Goal: Obtain resource: Download file/media

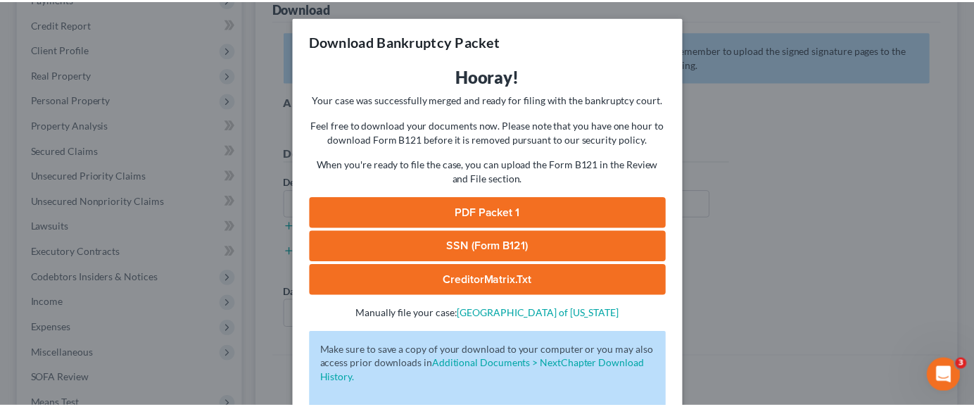
scroll to position [77, 0]
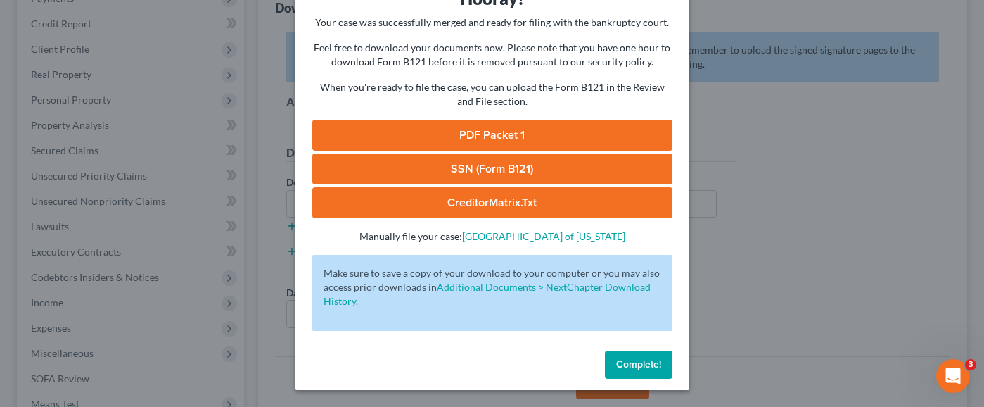
click at [621, 365] on span "Complete!" at bounding box center [638, 364] width 45 height 12
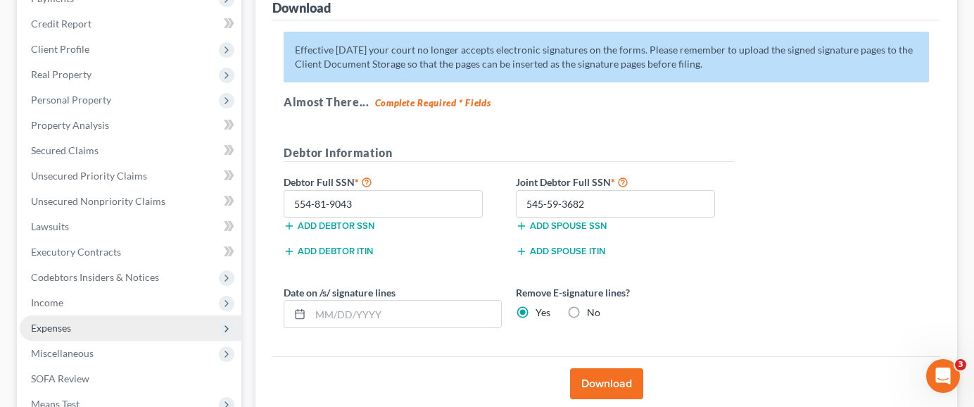
scroll to position [392, 0]
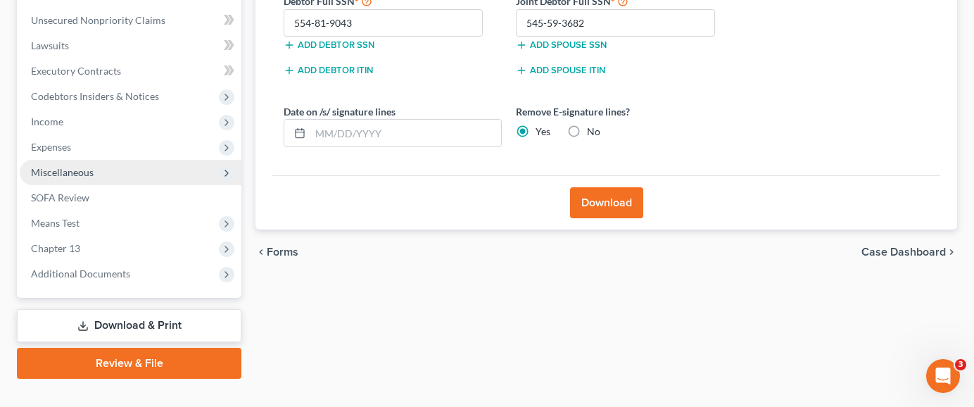
click at [179, 160] on span "Miscellaneous" at bounding box center [131, 172] width 222 height 25
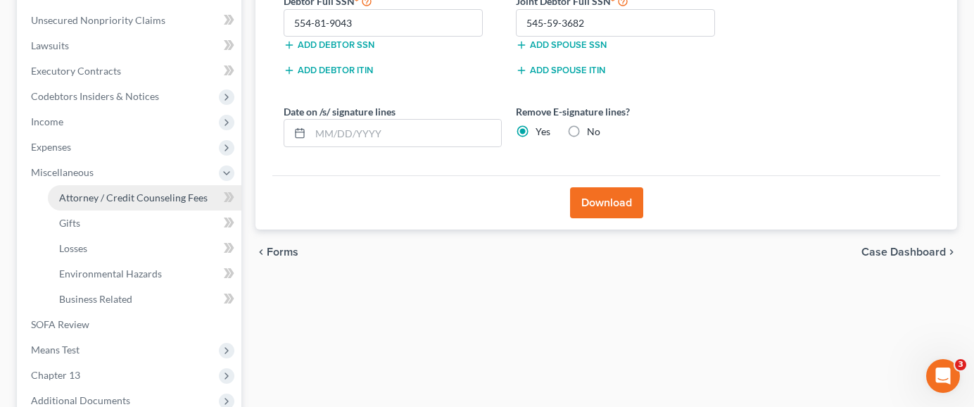
click at [171, 191] on span "Attorney / Credit Counseling Fees" at bounding box center [133, 197] width 148 height 12
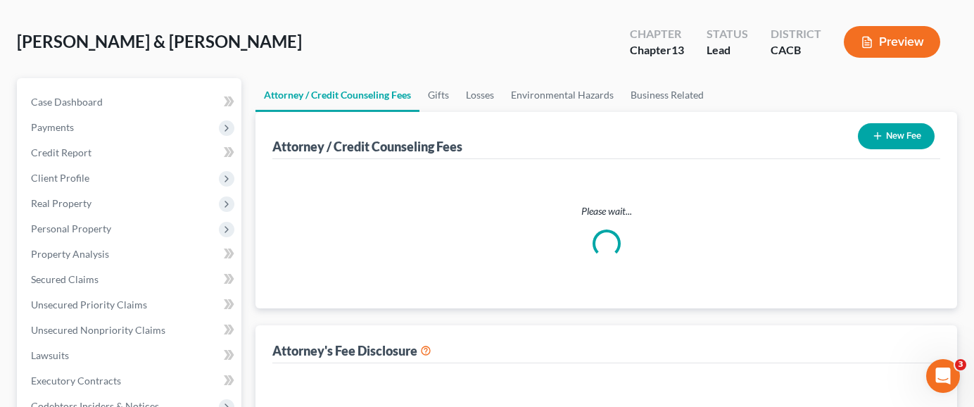
scroll to position [24, 0]
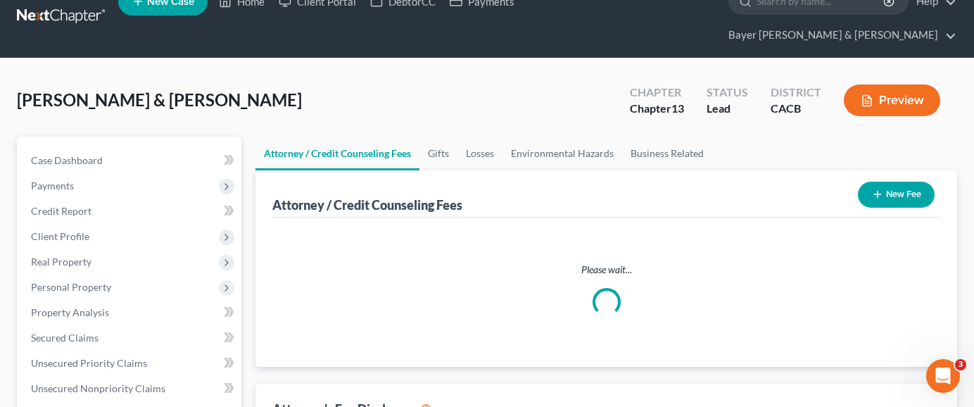
select select "2"
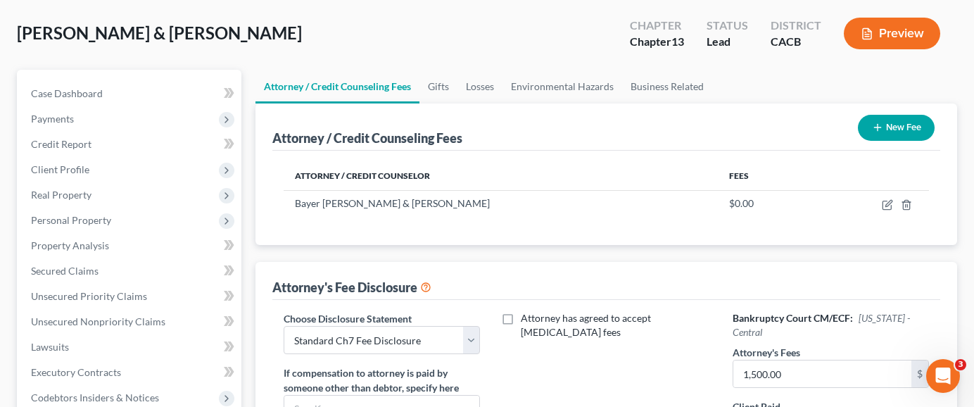
scroll to position [352, 0]
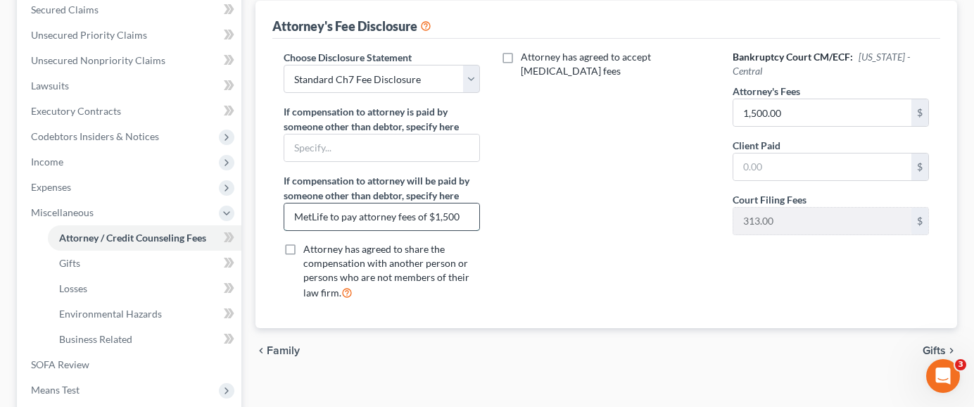
click at [466, 203] on input "MetLife to pay attorney fees of $1,500" at bounding box center [381, 216] width 195 height 27
click at [530, 224] on div "Attorney has agreed to accept [MEDICAL_DATA] fees" at bounding box center [606, 180] width 224 height 261
click at [458, 203] on input "MetLife to pay attorney fees of $3,750.00" at bounding box center [381, 216] width 195 height 27
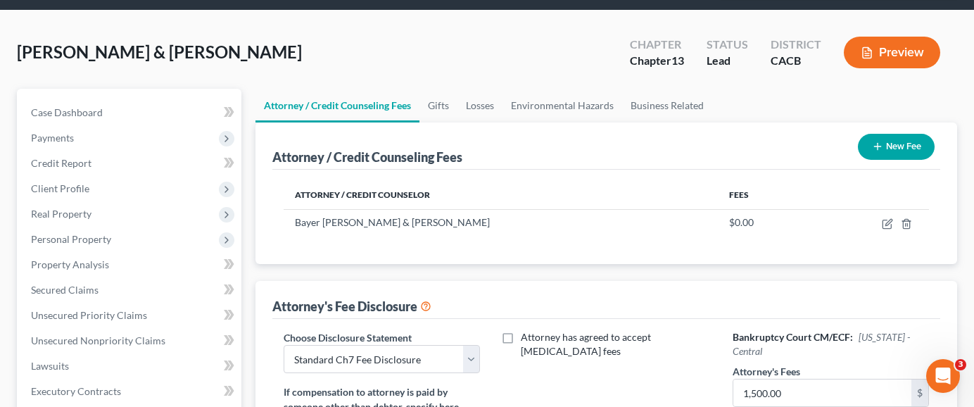
scroll to position [70, 0]
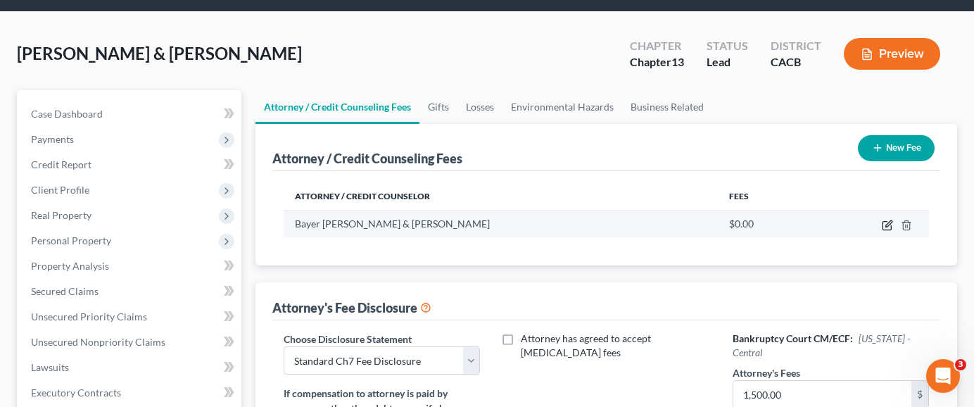
type input "MetLife to pay attorney fees of $3,750.00."
click at [884, 220] on icon "button" at bounding box center [887, 225] width 11 height 11
select select "4"
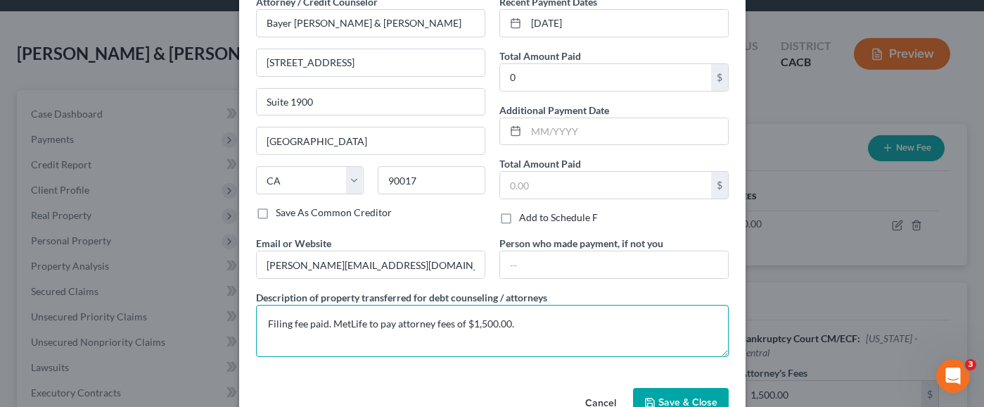
click at [531, 331] on textarea "Filing fee paid. MetLife to pay attorney fees of $1,500.00." at bounding box center [492, 331] width 473 height 52
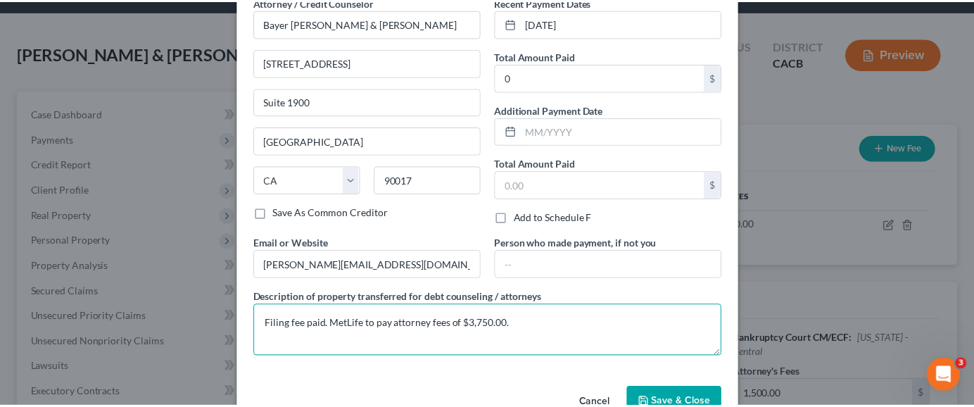
scroll to position [109, 0]
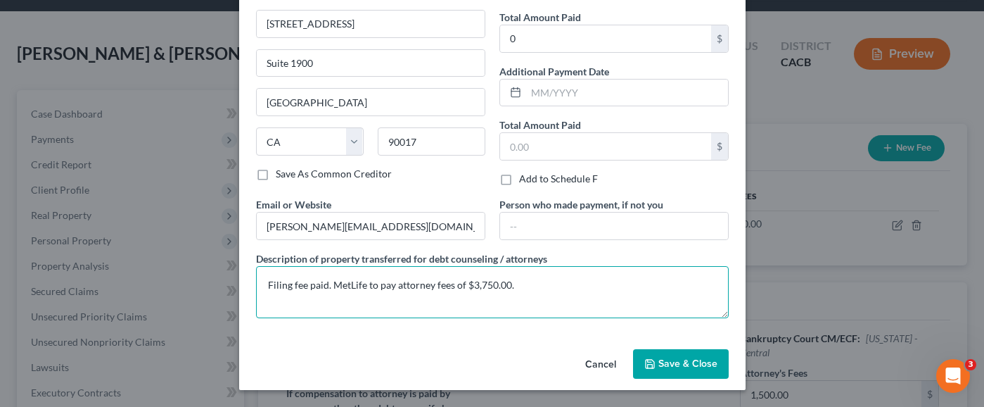
type textarea "Filing fee paid. MetLife to pay attorney fees of $3,750.00."
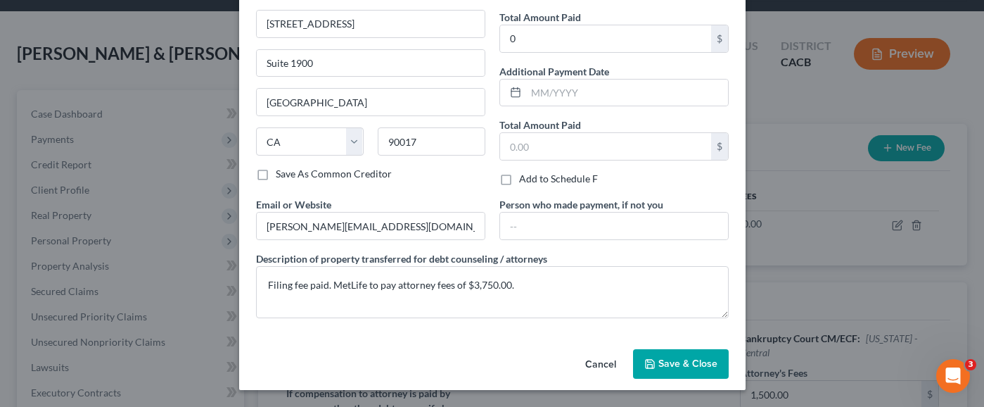
click at [689, 362] on span "Save & Close" at bounding box center [688, 363] width 59 height 12
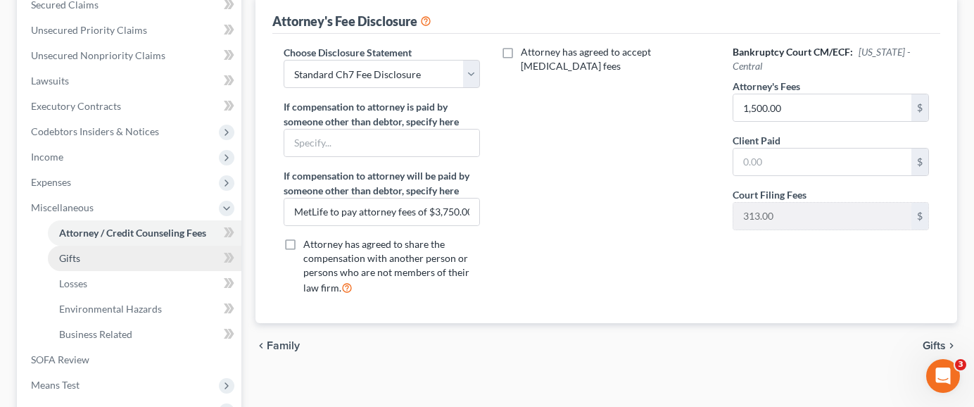
scroll to position [518, 0]
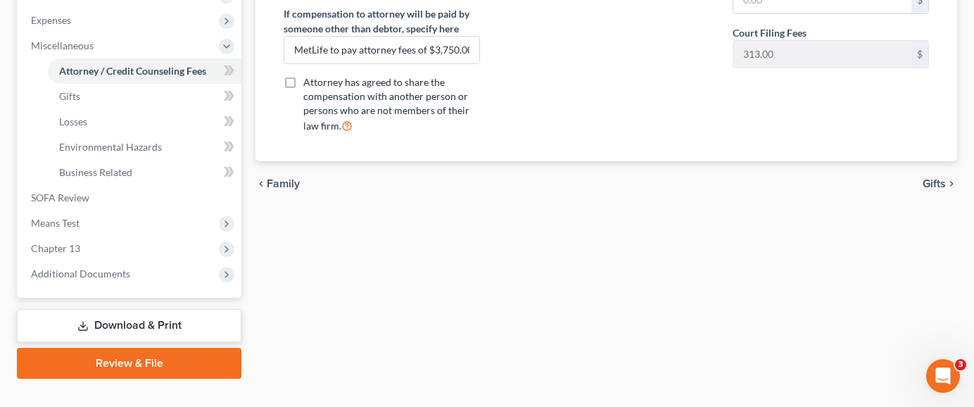
click at [169, 309] on link "Download & Print" at bounding box center [129, 325] width 224 height 33
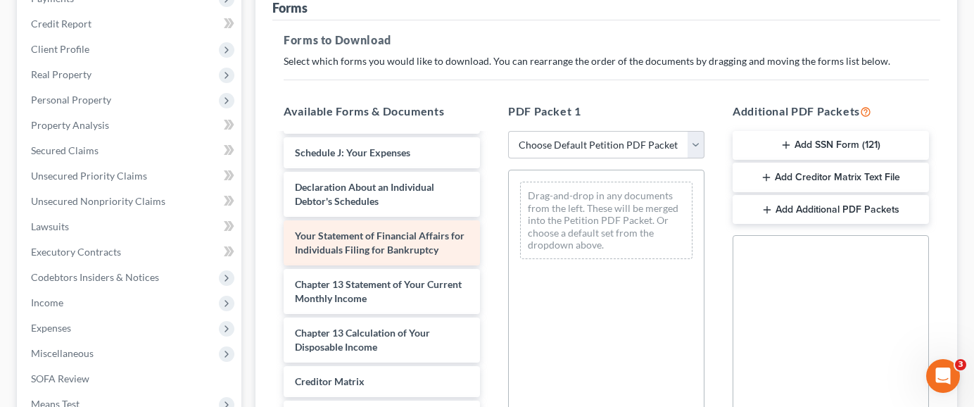
scroll to position [357, 0]
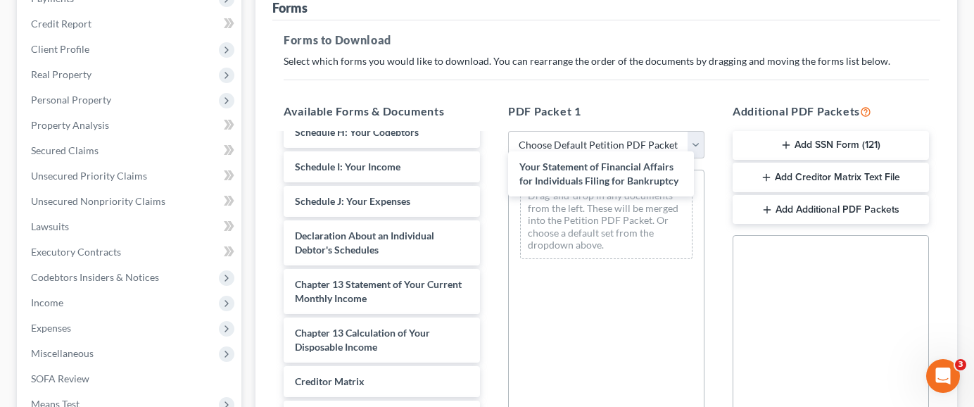
drag, startPoint x: 402, startPoint y: 201, endPoint x: 519, endPoint y: 228, distance: 120.7
click at [491, 170] on div "Your Statement of Financial Affairs for Individuals Filing for Bankruptcy Volun…" at bounding box center [381, 159] width 219 height 709
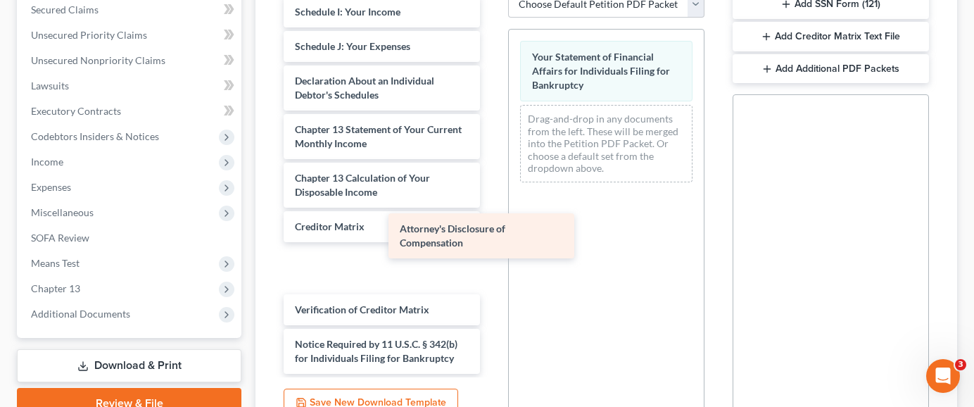
scroll to position [309, 0]
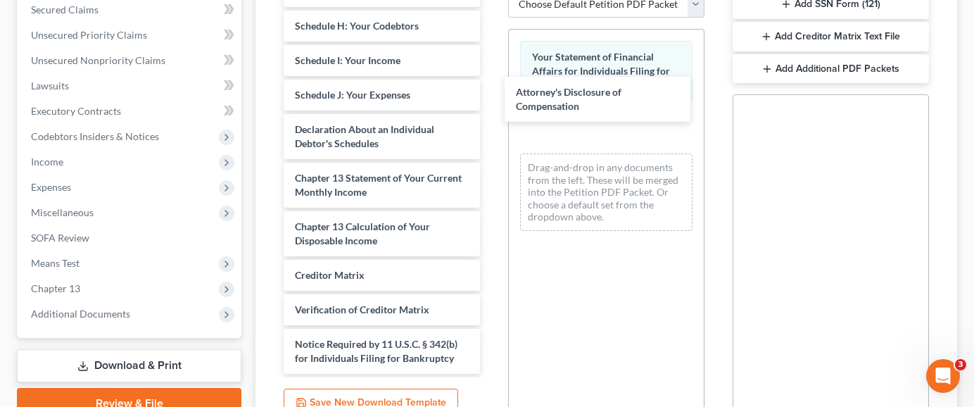
drag, startPoint x: 386, startPoint y: 324, endPoint x: 472, endPoint y: 118, distance: 223.6
click at [491, 99] on div "Attorney's Disclosure of Compensation Voluntary Petition for Individuals Filing…" at bounding box center [381, 36] width 219 height 675
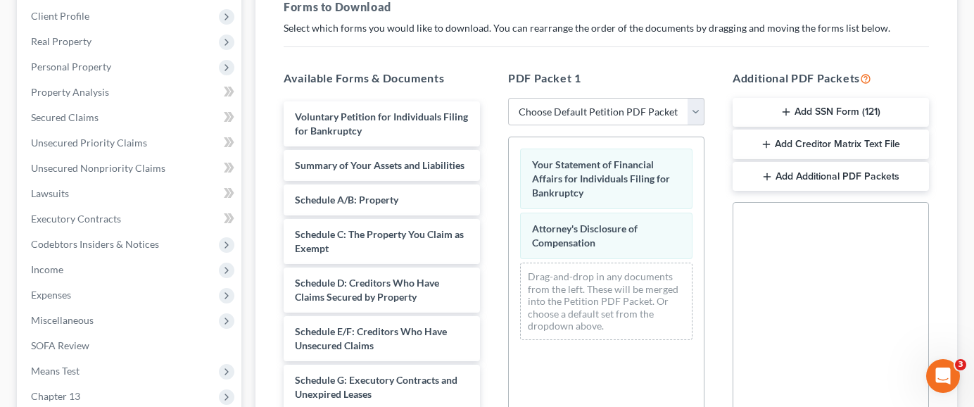
scroll to position [141, 0]
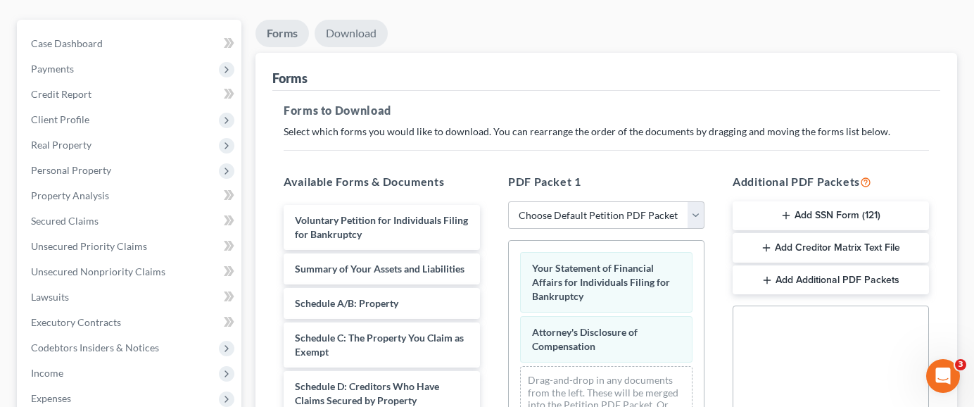
drag, startPoint x: 348, startPoint y: 8, endPoint x: 393, endPoint y: 238, distance: 233.7
click at [348, 20] on link "Download" at bounding box center [350, 33] width 73 height 27
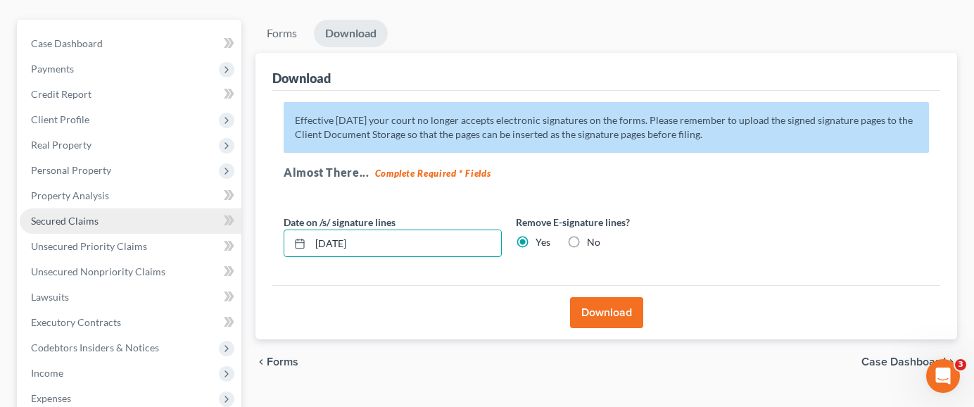
drag, startPoint x: 386, startPoint y: 211, endPoint x: 166, endPoint y: 183, distance: 221.3
click at [131, 166] on div "Petition Navigation Case Dashboard Payments Invoices Payments Payments Credit R…" at bounding box center [487, 325] width 954 height 610
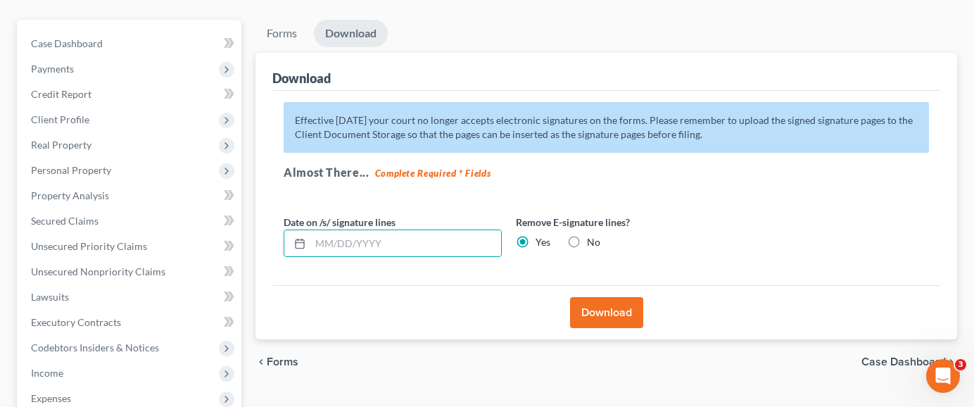
click at [595, 297] on button "Download" at bounding box center [606, 312] width 73 height 31
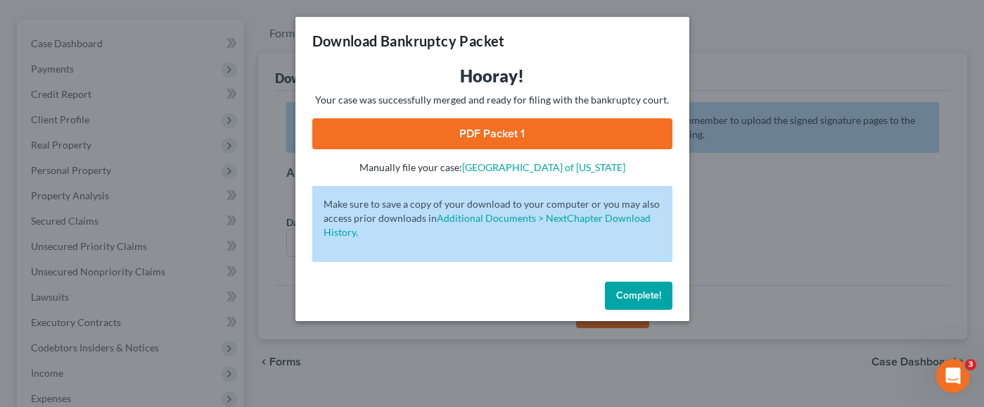
click at [538, 134] on link "PDF Packet 1" at bounding box center [492, 133] width 360 height 31
click at [634, 295] on span "Complete!" at bounding box center [638, 295] width 45 height 12
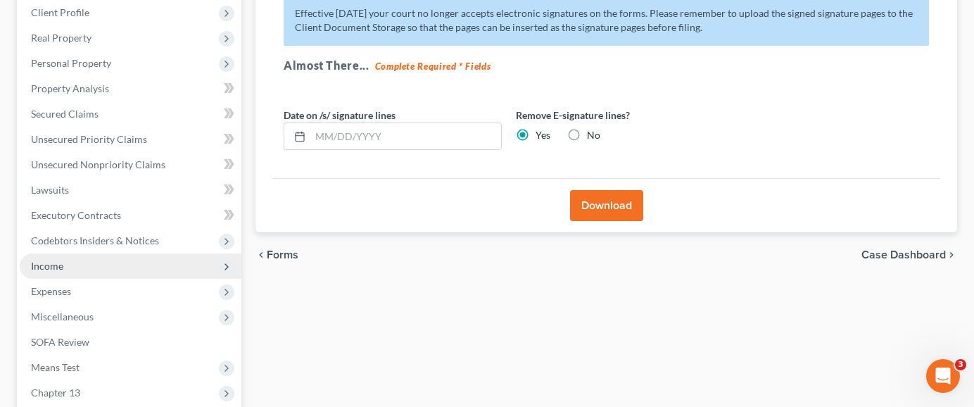
scroll to position [392, 0]
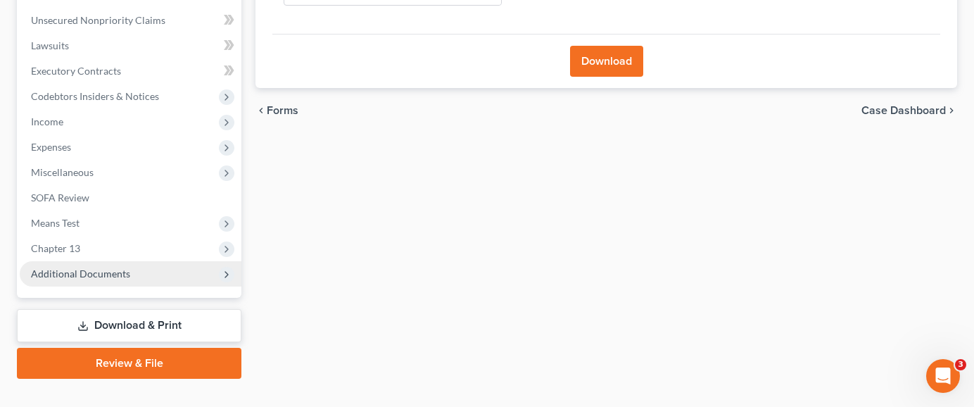
click at [166, 261] on span "Additional Documents" at bounding box center [131, 273] width 222 height 25
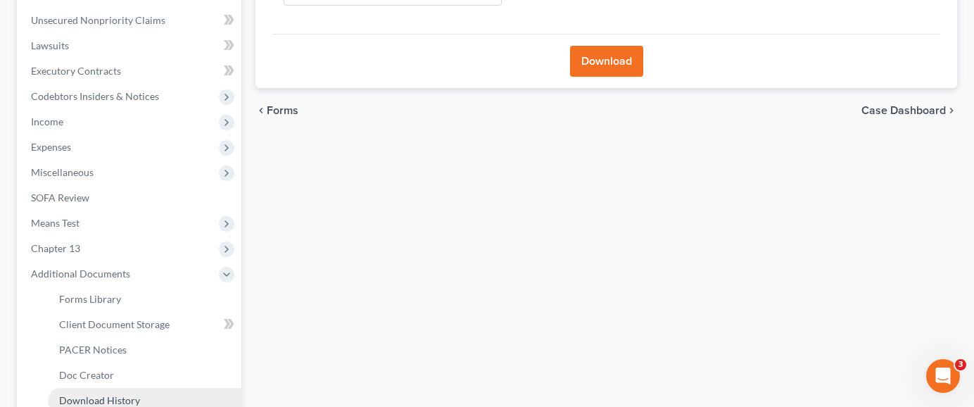
click at [145, 388] on link "Download History" at bounding box center [144, 400] width 193 height 25
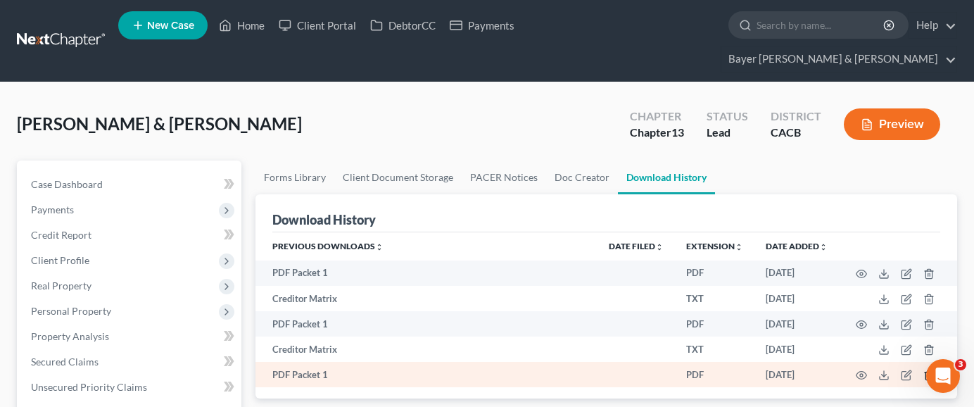
click at [927, 369] on icon "button" at bounding box center [928, 374] width 11 height 11
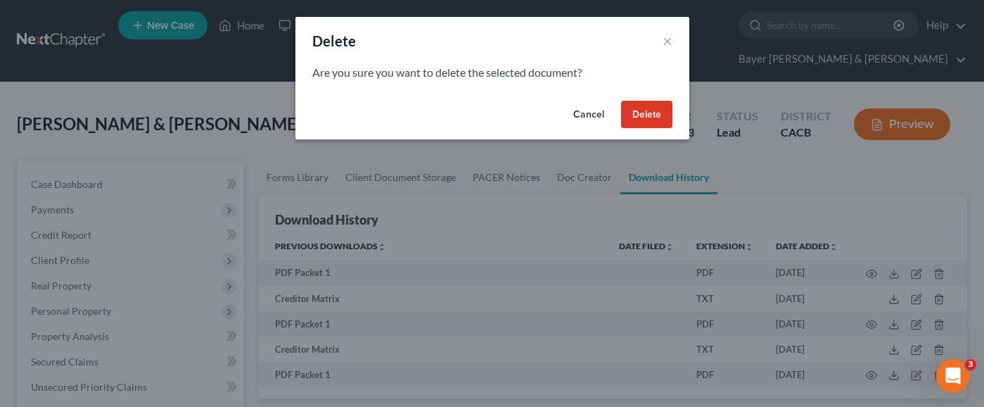
click at [651, 114] on button "Delete" at bounding box center [646, 115] width 51 height 28
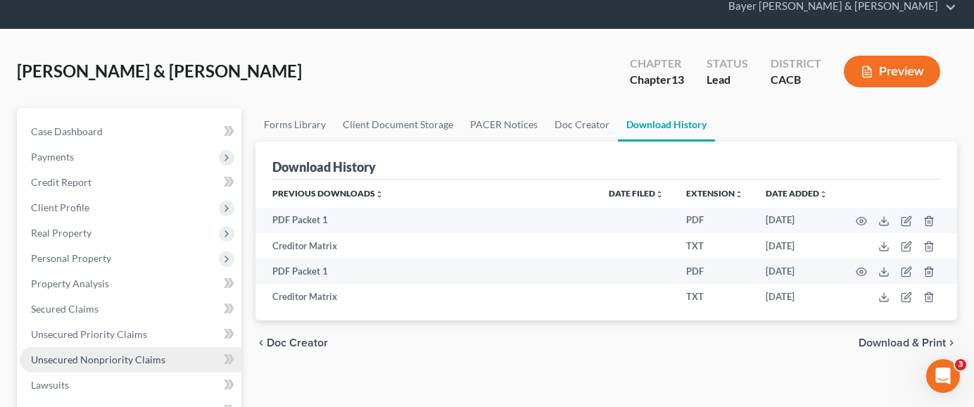
scroll to position [211, 0]
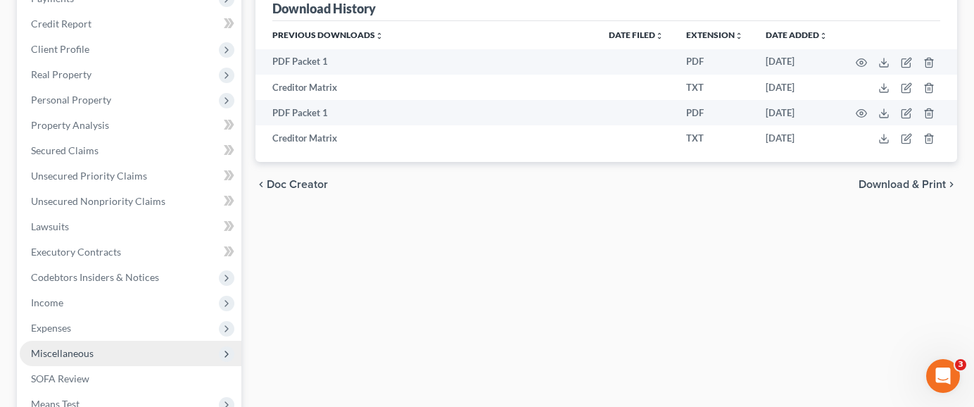
click at [82, 347] on span "Miscellaneous" at bounding box center [62, 353] width 63 height 12
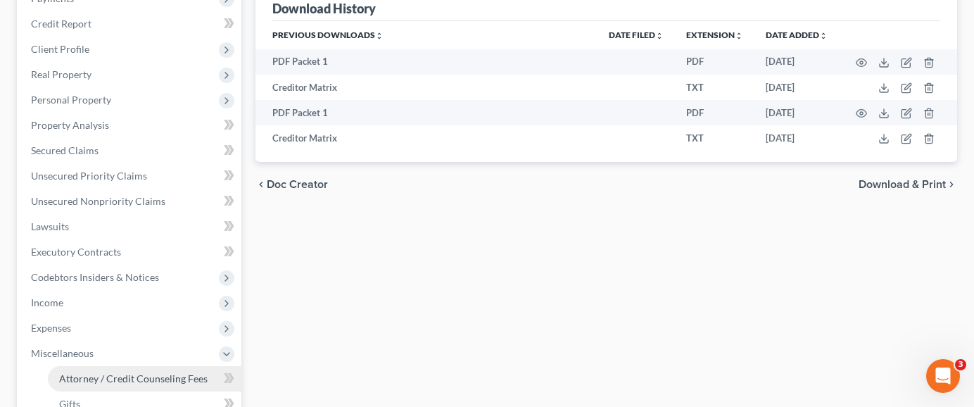
click at [104, 372] on span "Attorney / Credit Counseling Fees" at bounding box center [133, 378] width 148 height 12
select select "2"
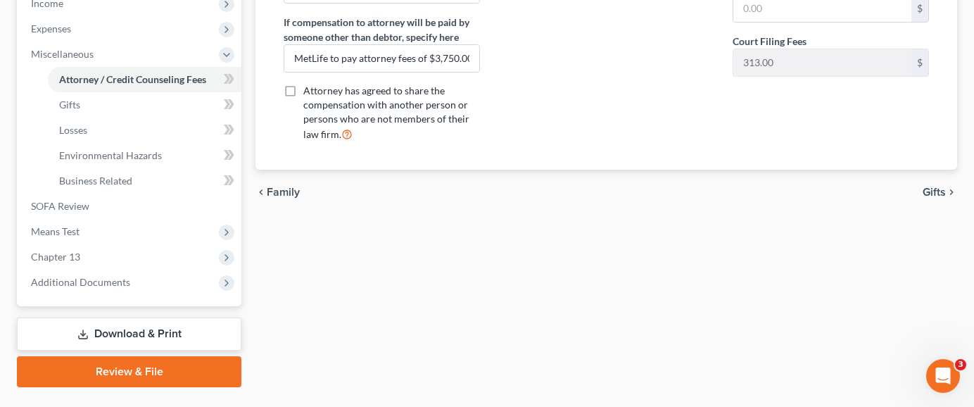
scroll to position [518, 0]
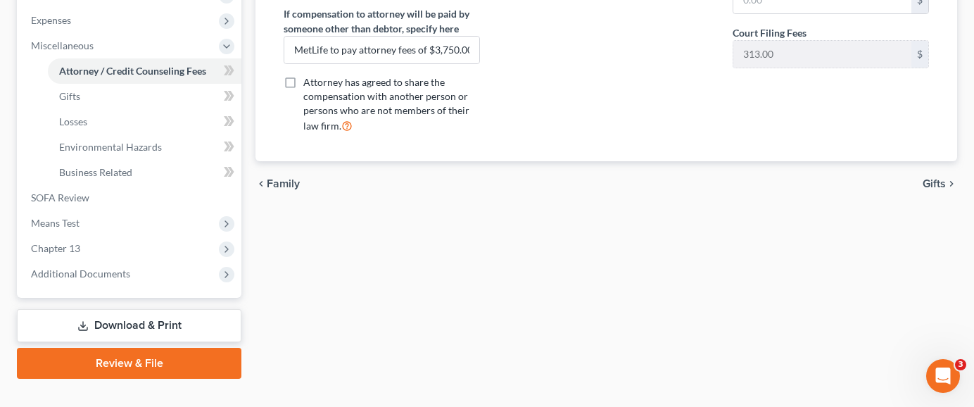
type input "3,750.00"
click at [163, 309] on link "Download & Print" at bounding box center [129, 325] width 224 height 33
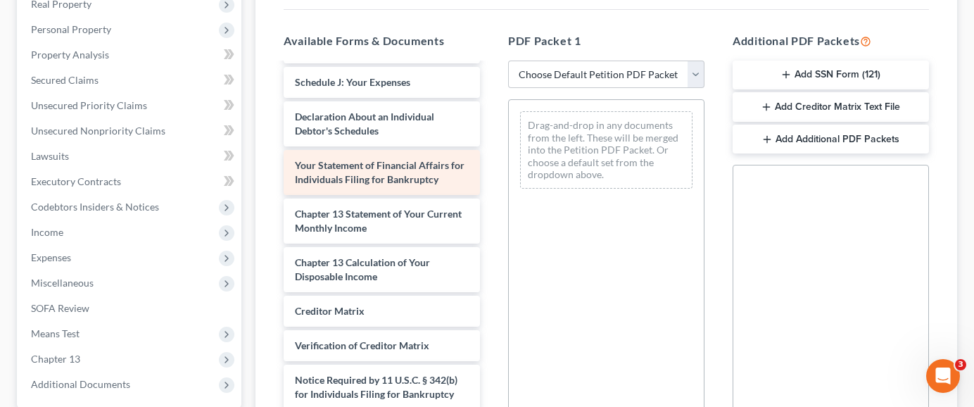
scroll to position [357, 0]
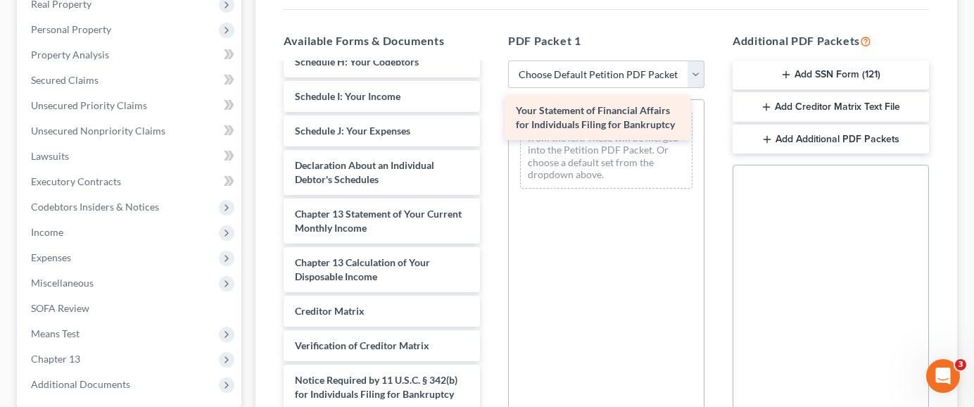
drag, startPoint x: 386, startPoint y: 144, endPoint x: 608, endPoint y: 122, distance: 223.4
click at [491, 123] on div "Your Statement of Financial Affairs for Individuals Filing for Bankruptcy Volun…" at bounding box center [381, 89] width 219 height 709
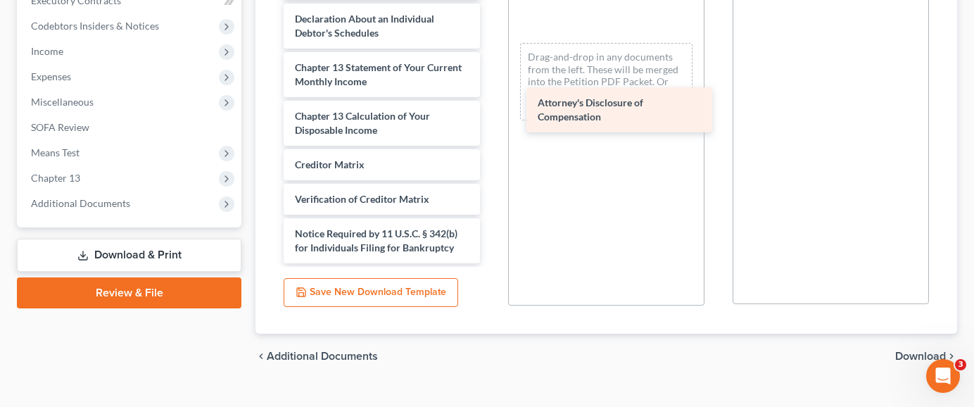
scroll to position [309, 0]
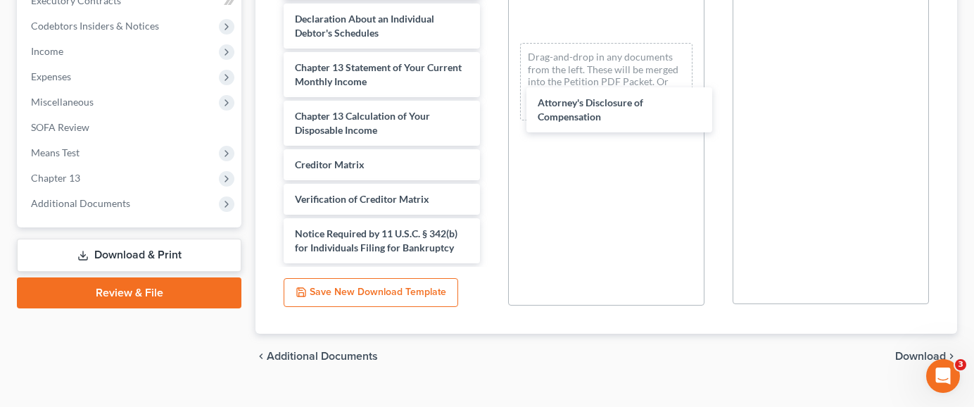
drag, startPoint x: 399, startPoint y: 218, endPoint x: 600, endPoint y: 143, distance: 214.8
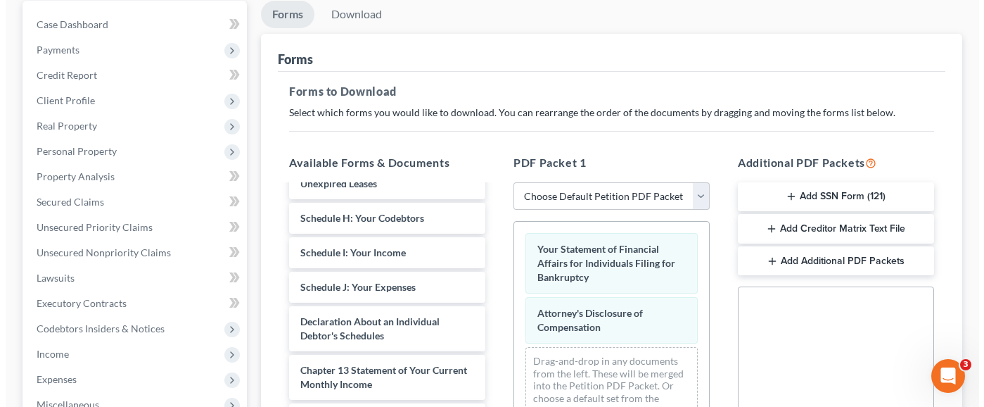
scroll to position [40, 0]
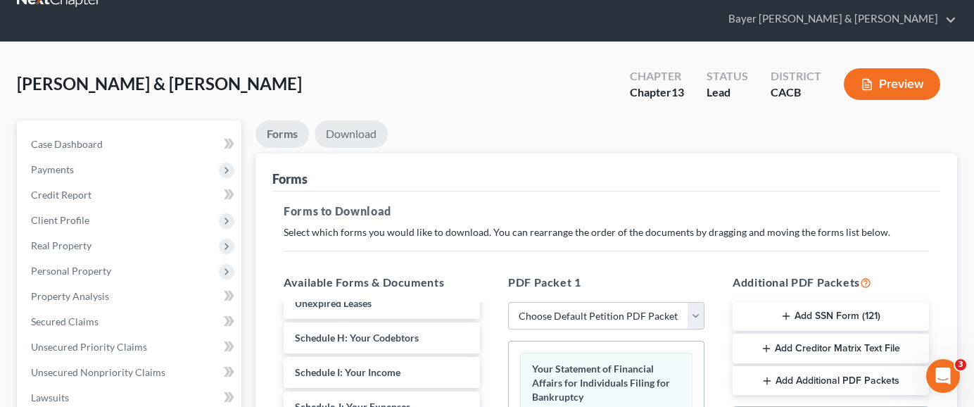
click at [348, 120] on link "Download" at bounding box center [350, 133] width 73 height 27
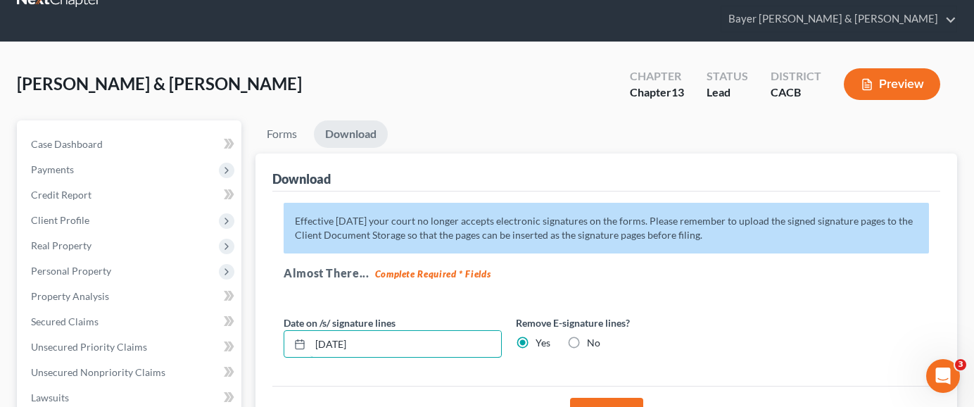
drag, startPoint x: 463, startPoint y: 319, endPoint x: 254, endPoint y: 323, distance: 209.0
click at [607, 397] on button "Download" at bounding box center [606, 412] width 73 height 31
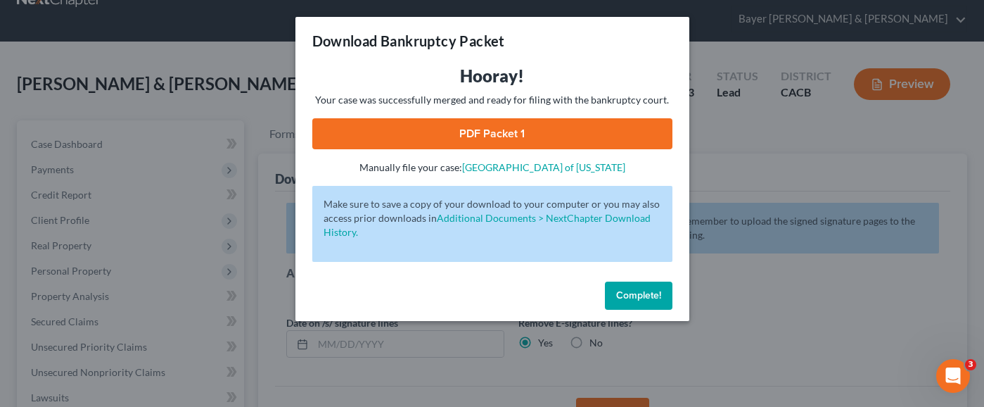
click at [546, 143] on link "PDF Packet 1" at bounding box center [492, 133] width 360 height 31
